Goal: Transaction & Acquisition: Purchase product/service

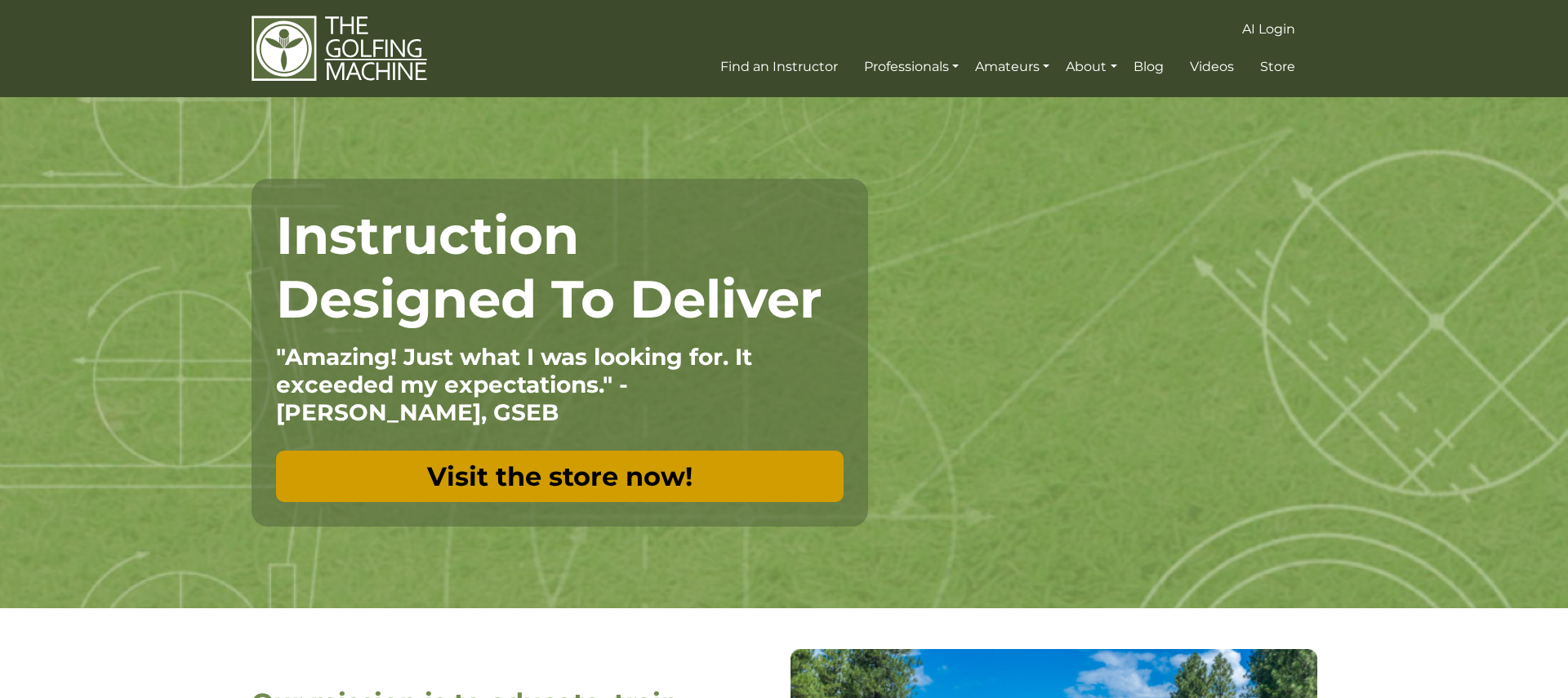
click at [633, 473] on link "Visit the store now!" at bounding box center [560, 477] width 568 height 51
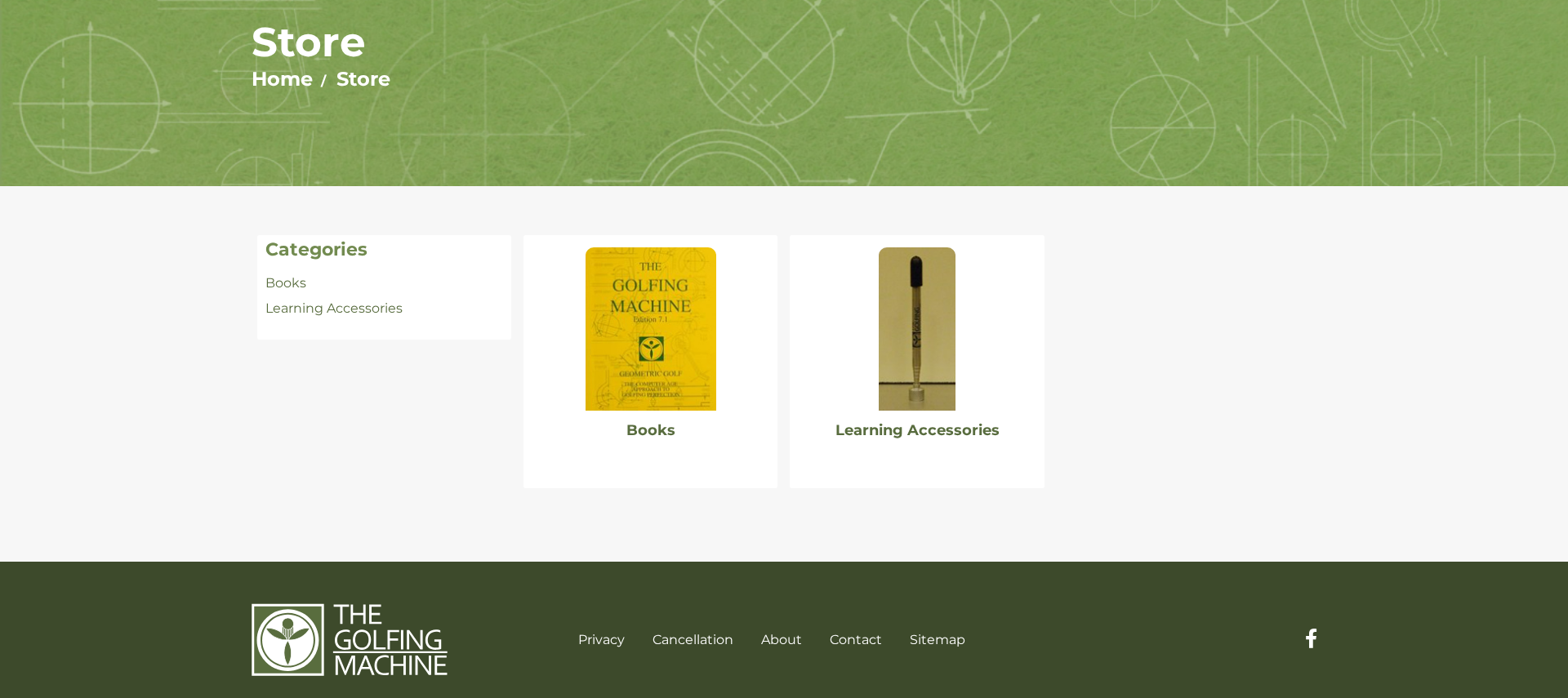
scroll to position [162, 0]
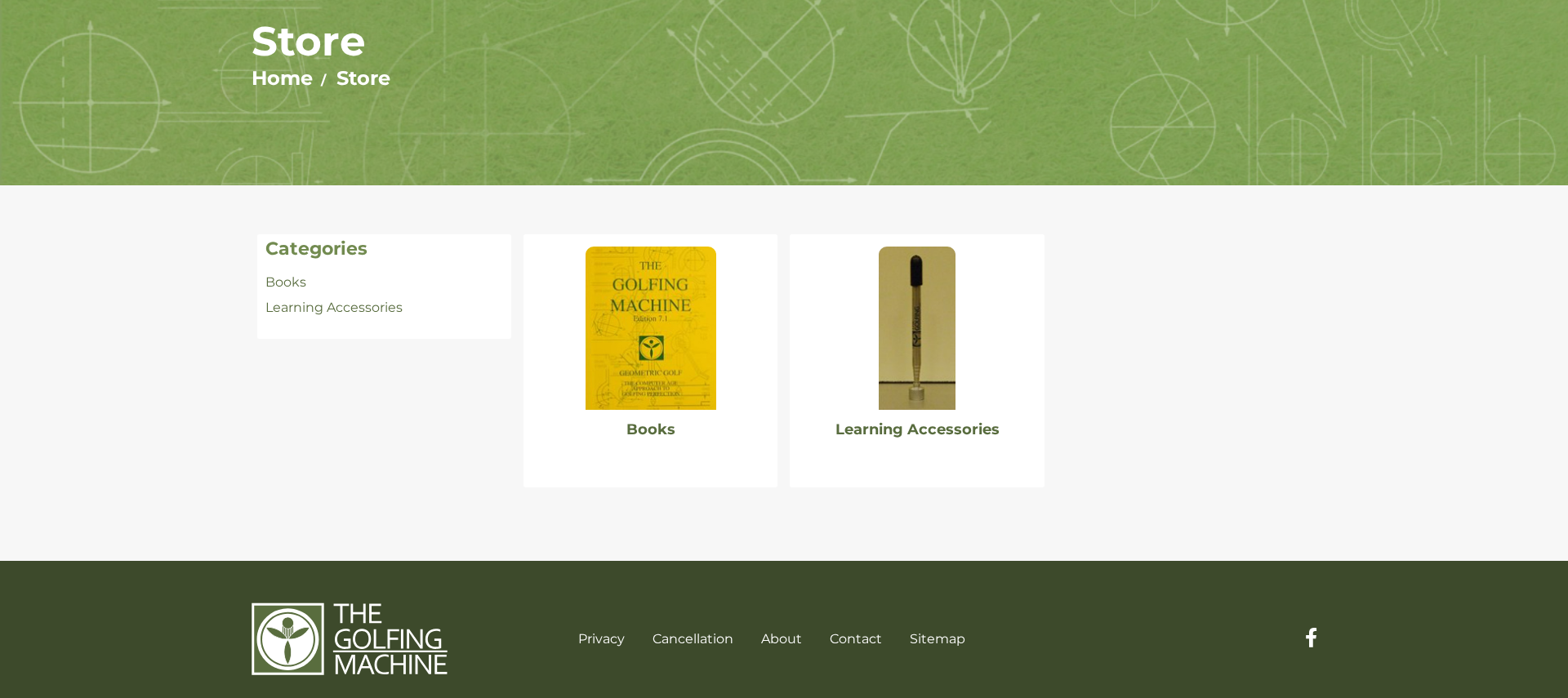
click at [630, 299] on img at bounding box center [651, 327] width 131 height 163
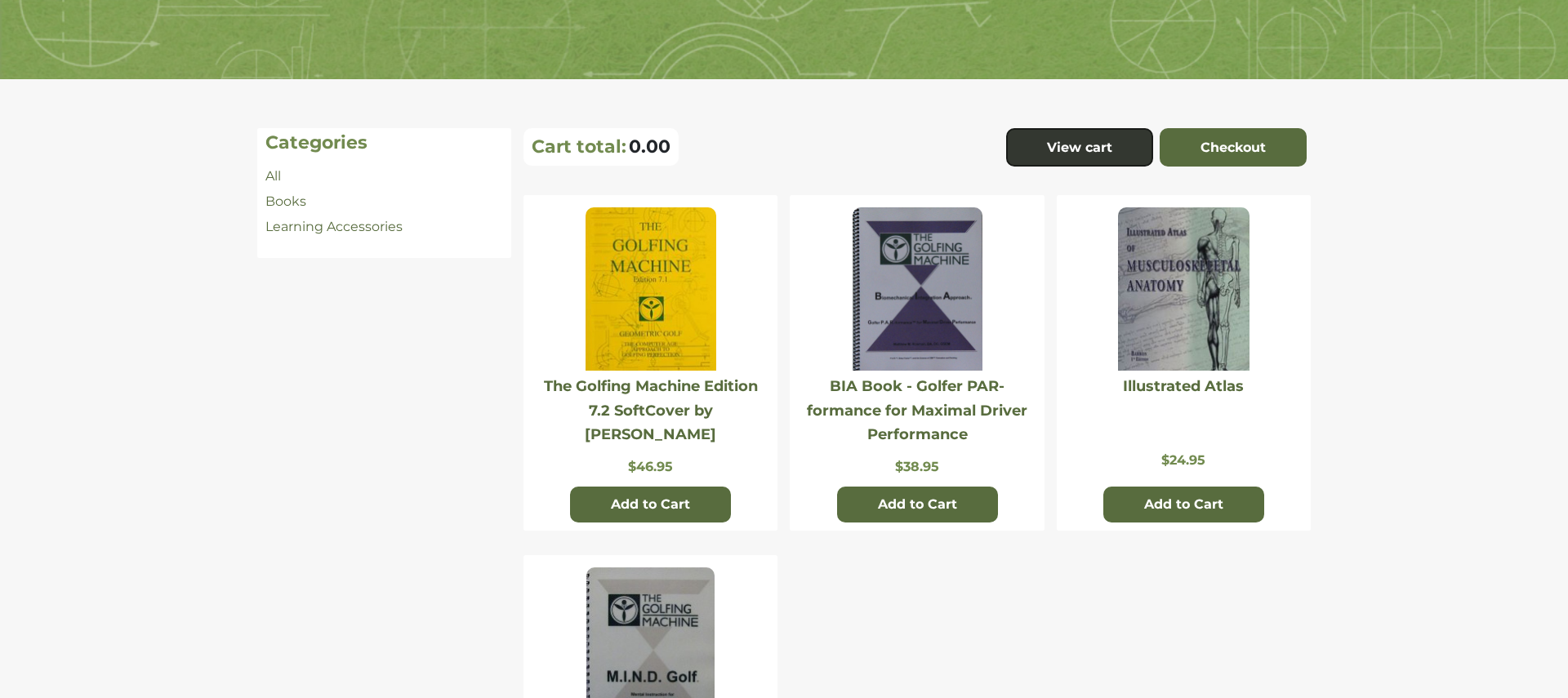
scroll to position [270, 0]
